Goal: Go to known website: Access a specific website the user already knows

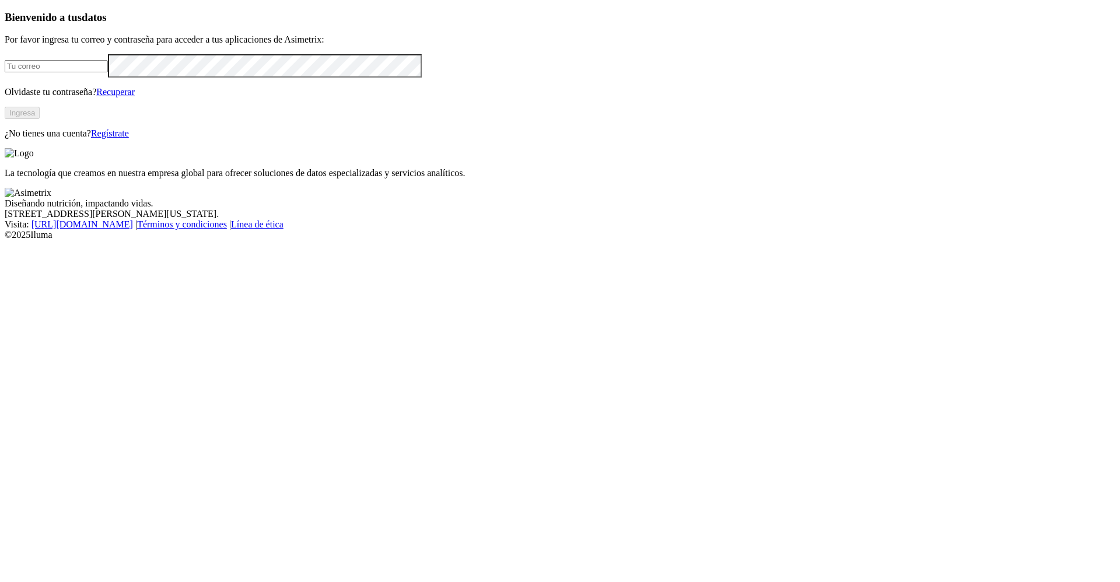
type input "[PERSON_NAME][EMAIL_ADDRESS][PERSON_NAME][DOMAIN_NAME]"
click at [40, 119] on button "Ingresa" at bounding box center [22, 113] width 35 height 12
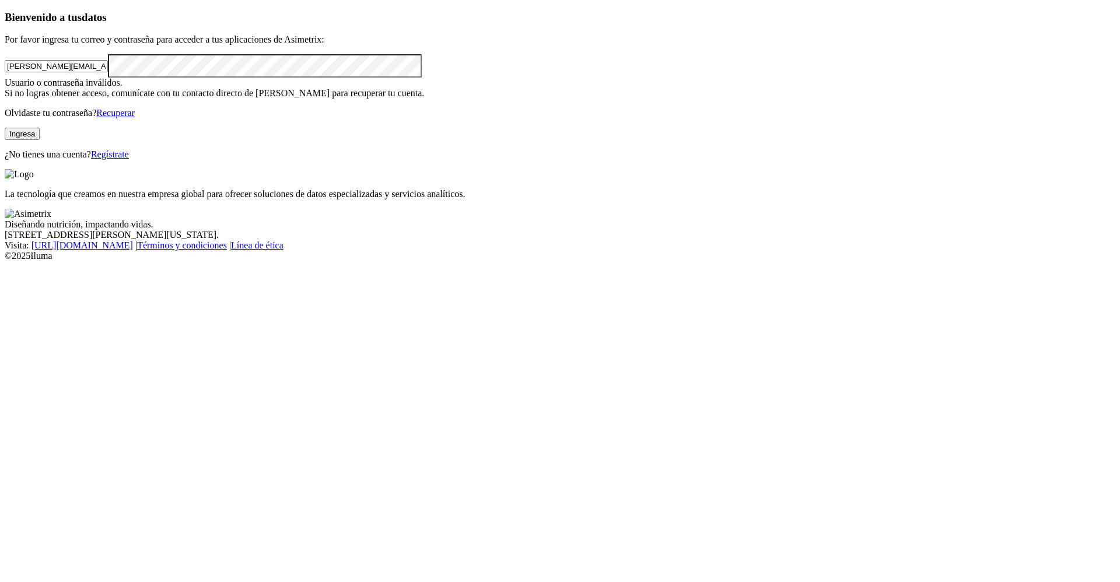
click at [40, 140] on button "Ingresa" at bounding box center [22, 134] width 35 height 12
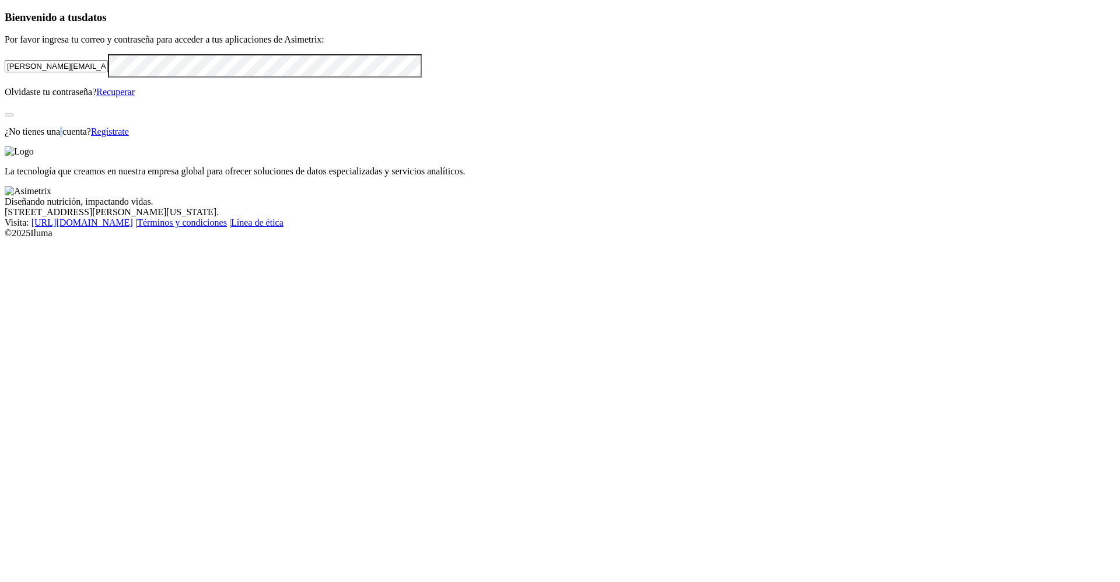
click at [212, 137] on div "Bienvenido a tus datos Por favor ingresa tu correo y contraseña para acceder a …" at bounding box center [560, 74] width 1111 height 126
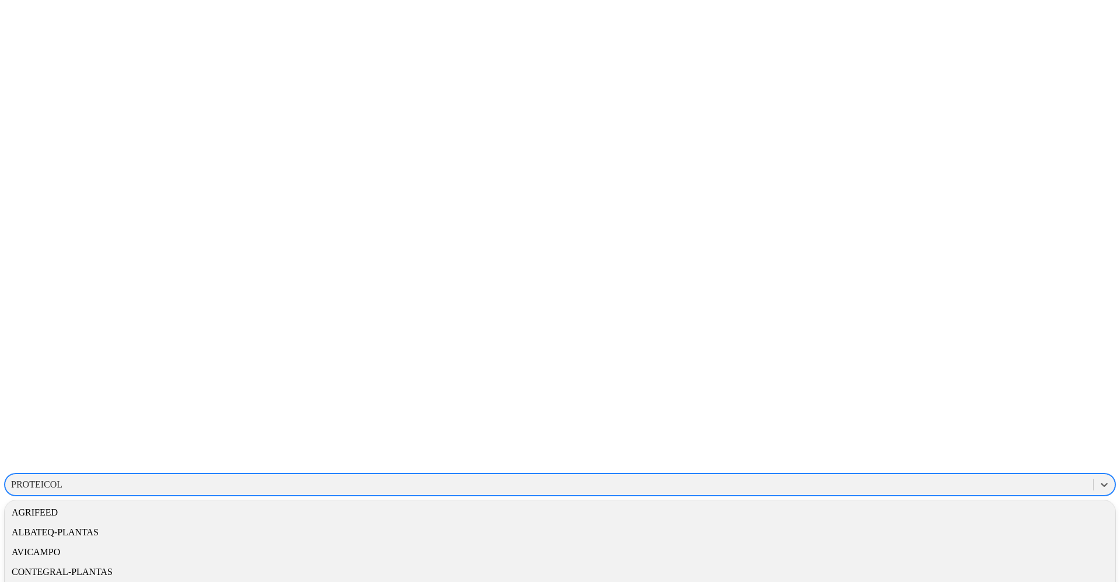
click at [886, 476] on div "PROTEICOL" at bounding box center [549, 484] width 1088 height 17
click at [934, 534] on div "CONTEGRAL-PLANTAS" at bounding box center [560, 544] width 1111 height 20
